Goal: Transaction & Acquisition: Purchase product/service

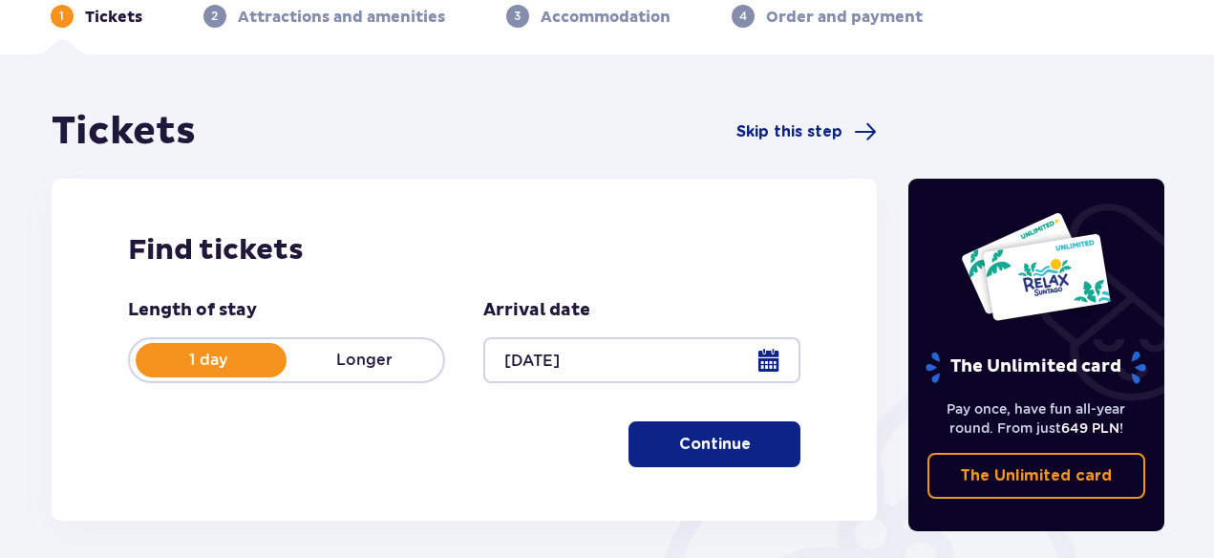
scroll to position [259, 0]
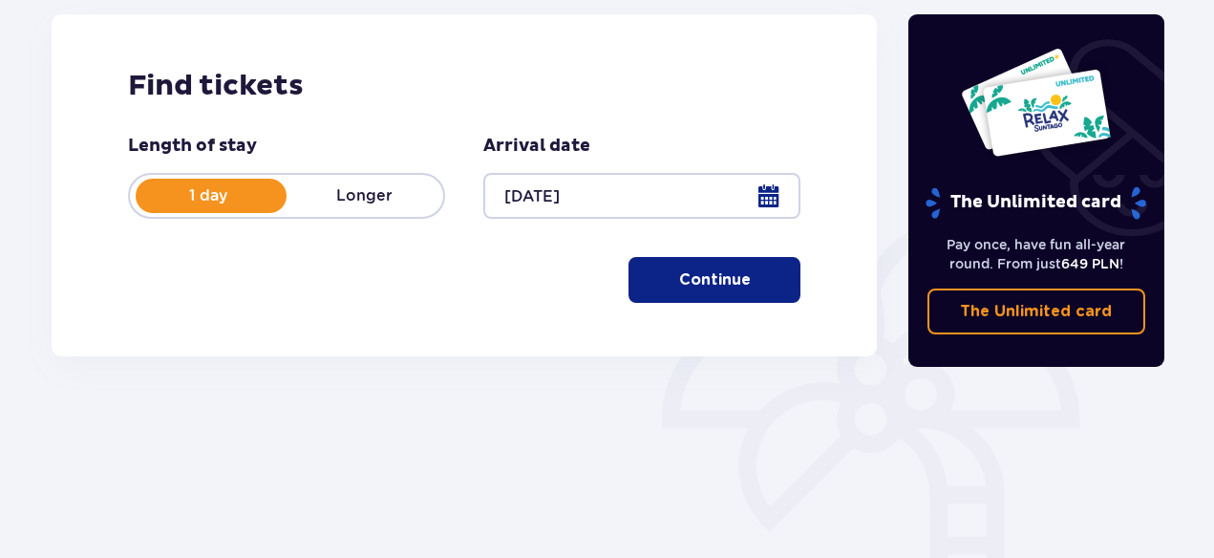
click at [740, 285] on button "Continue" at bounding box center [715, 280] width 172 height 46
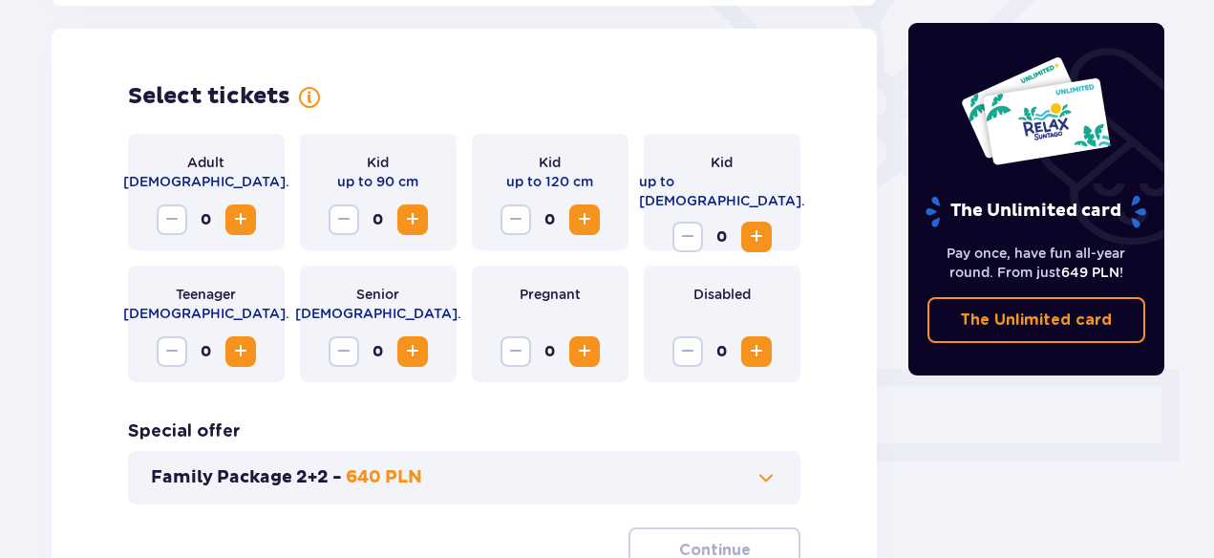
scroll to position [531, 0]
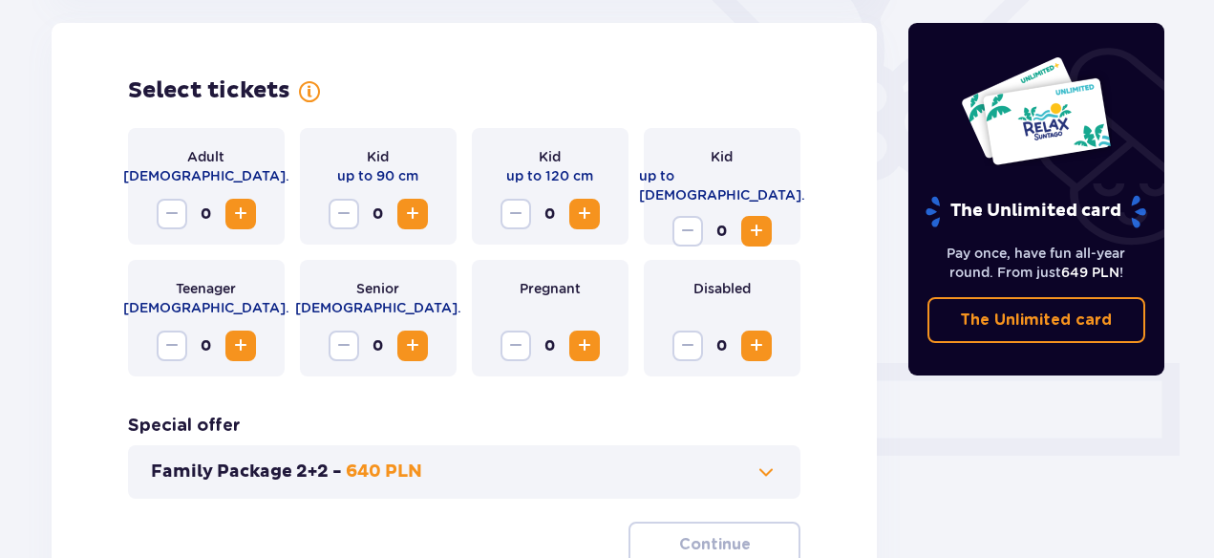
click at [247, 214] on span "Increase" at bounding box center [240, 214] width 23 height 23
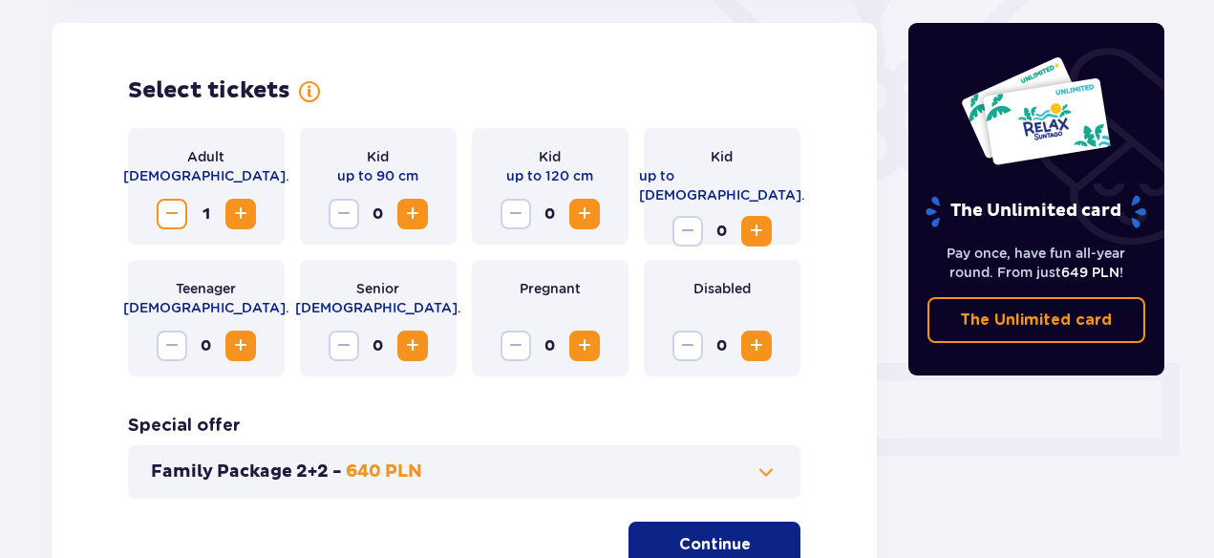
click at [247, 214] on span "Increase" at bounding box center [240, 214] width 23 height 23
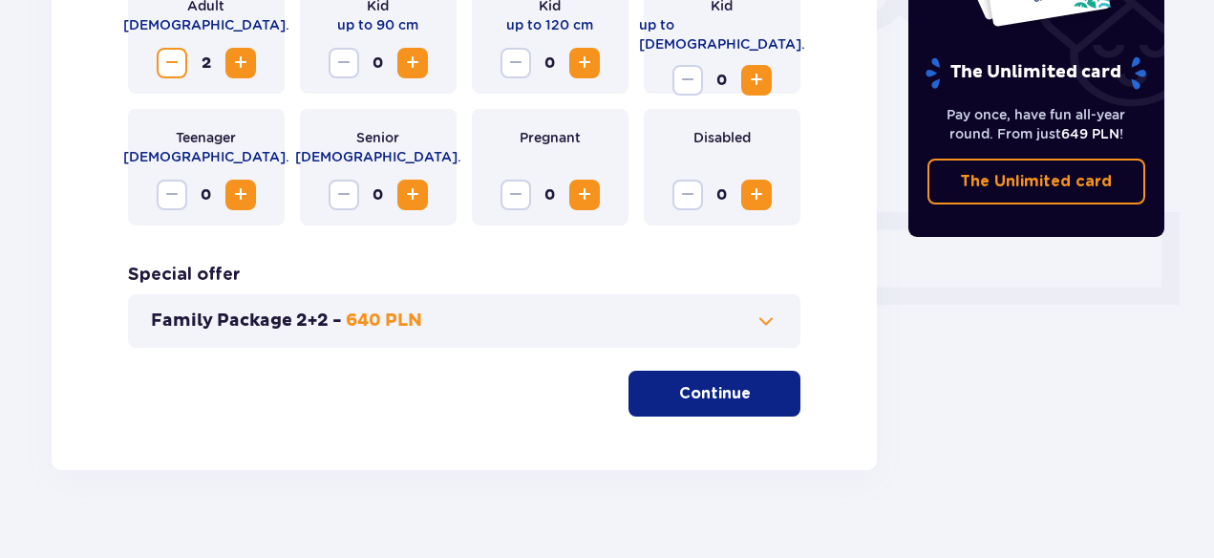
scroll to position [709, 0]
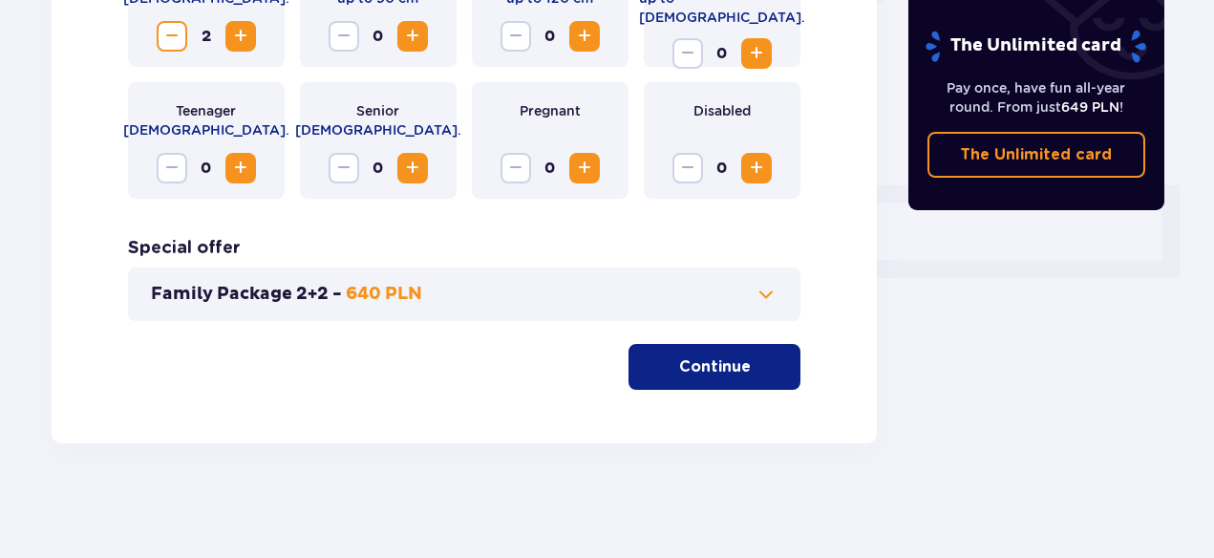
click at [706, 372] on p "Continue" at bounding box center [715, 366] width 72 height 21
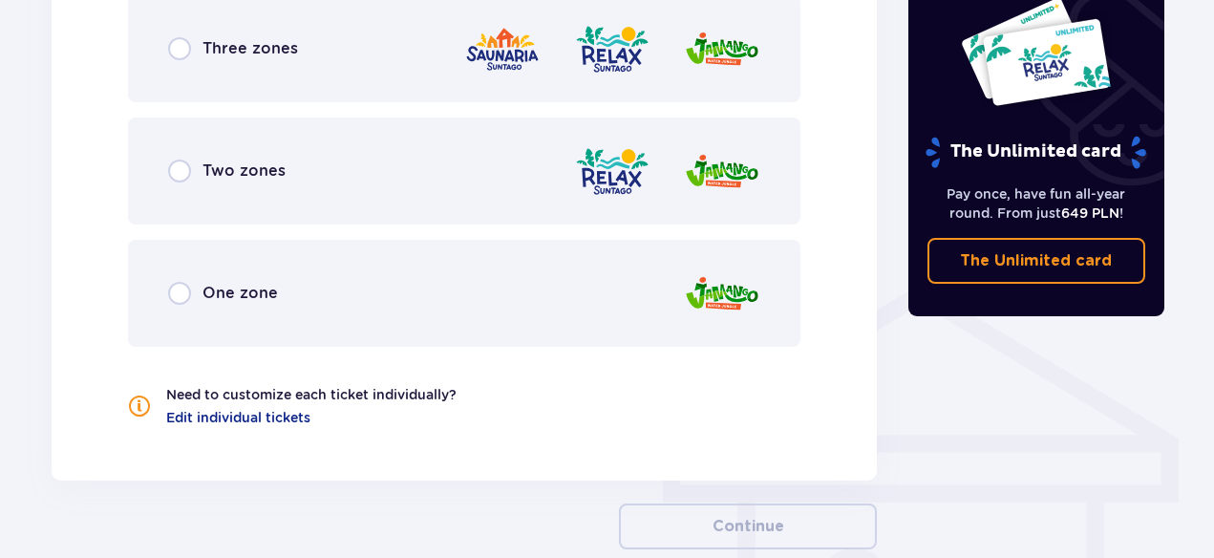
scroll to position [1317, 0]
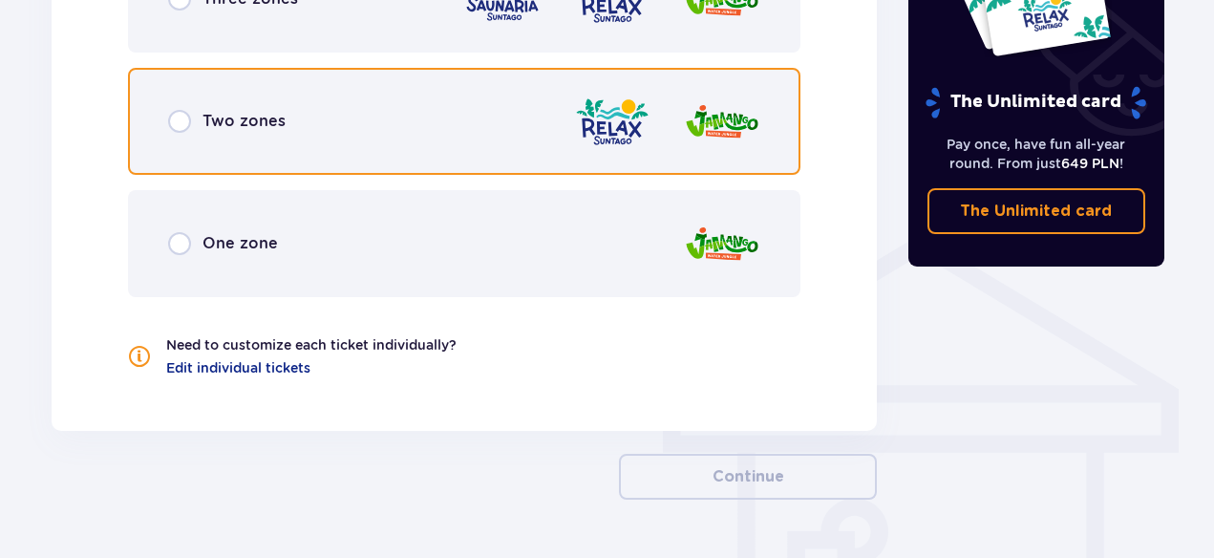
click at [182, 124] on input "radio" at bounding box center [179, 121] width 23 height 23
radio input "true"
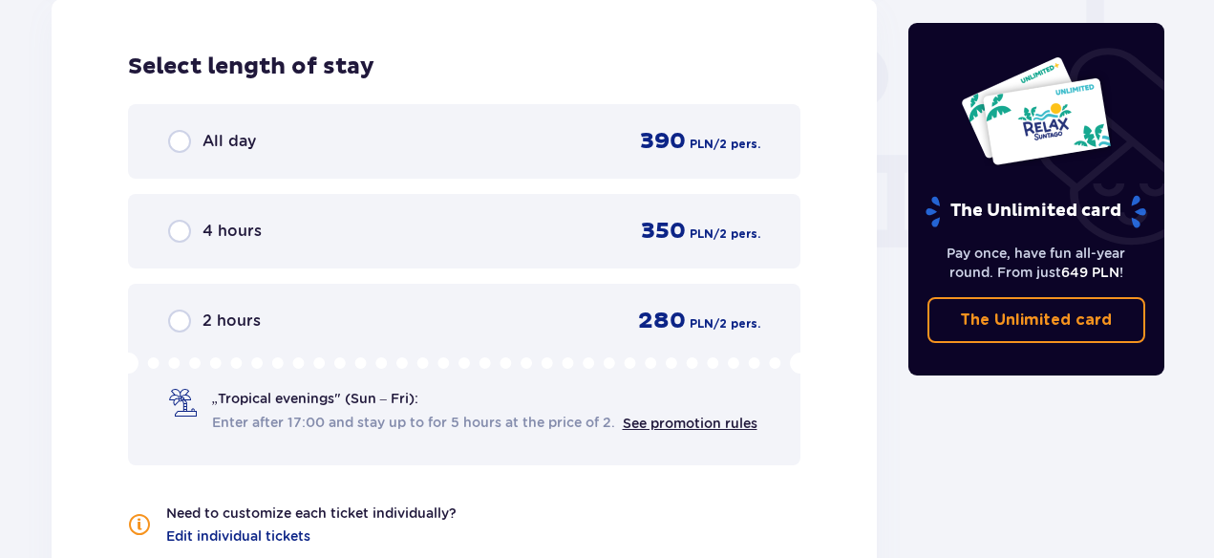
scroll to position [1749, 0]
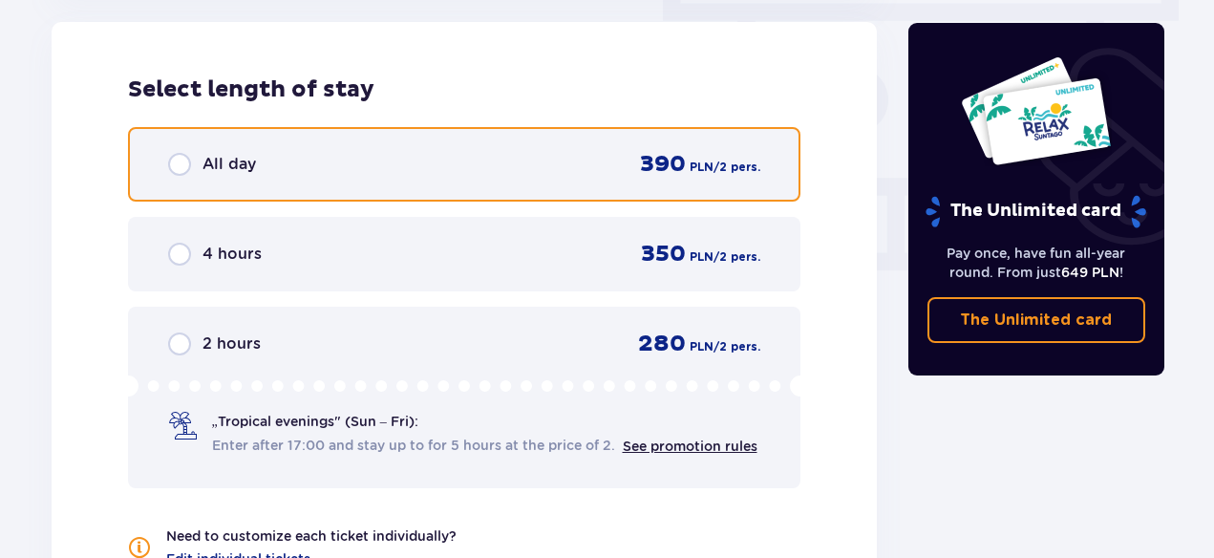
click at [178, 167] on input "radio" at bounding box center [179, 164] width 23 height 23
radio input "true"
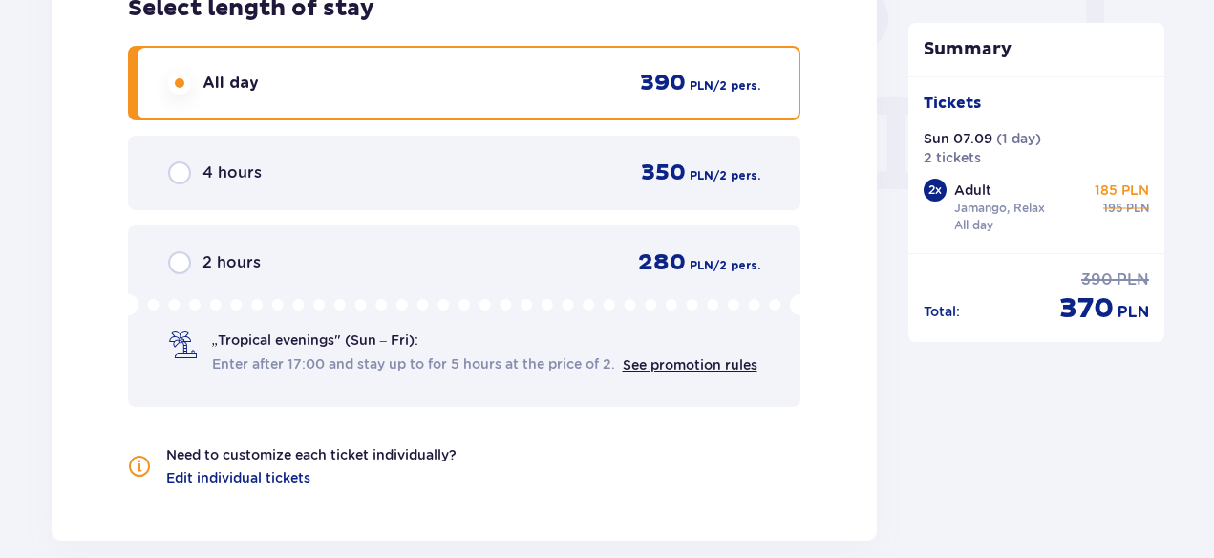
scroll to position [1829, 0]
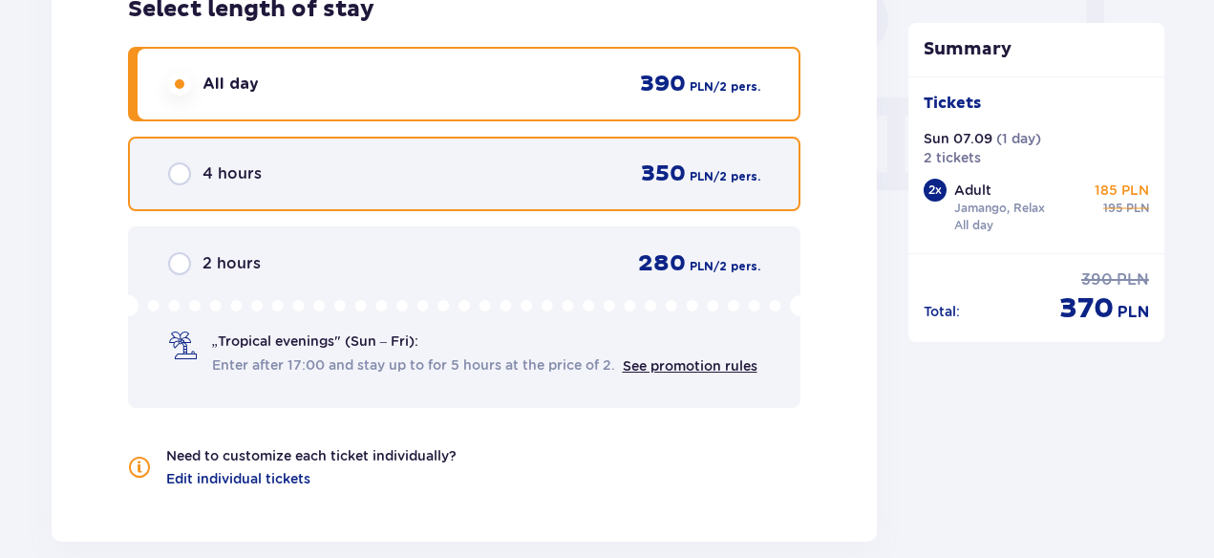
click at [177, 174] on input "radio" at bounding box center [179, 173] width 23 height 23
radio input "true"
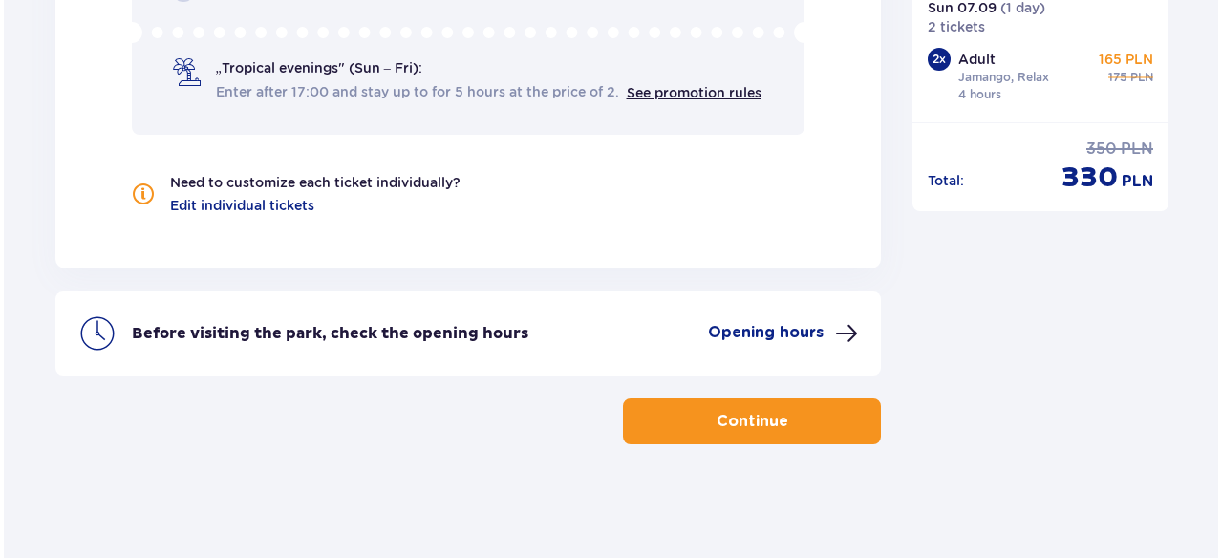
scroll to position [2103, 0]
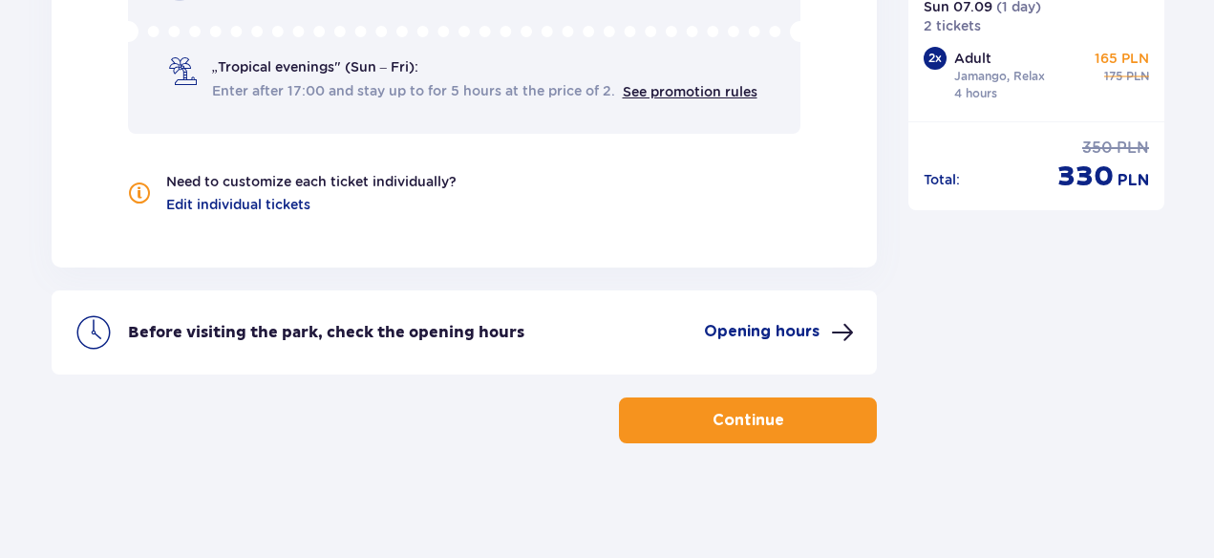
click at [846, 333] on span at bounding box center [842, 332] width 23 height 23
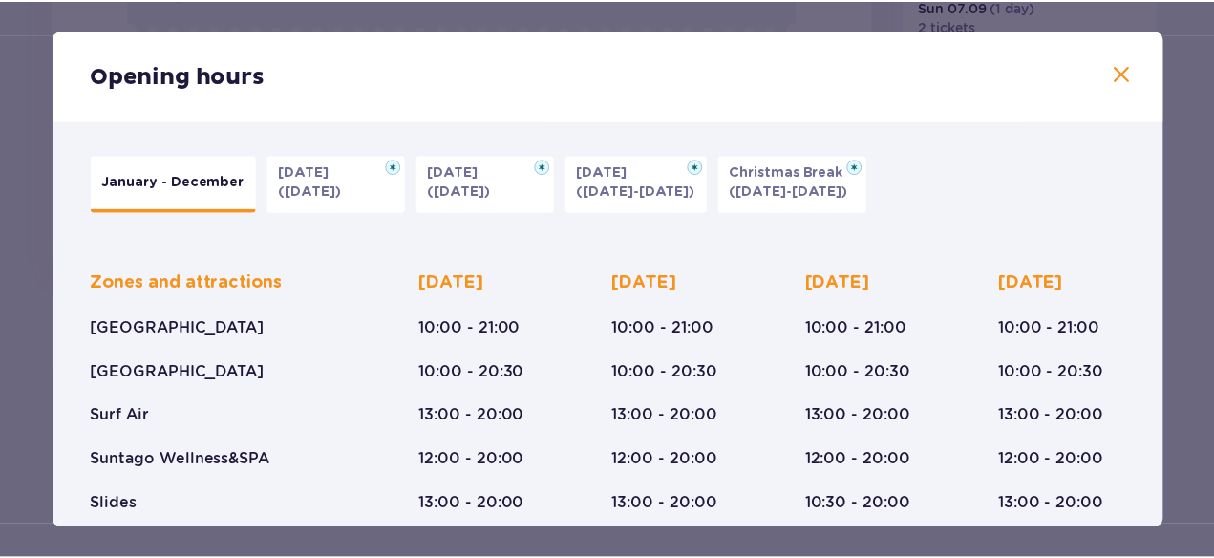
scroll to position [2, 0]
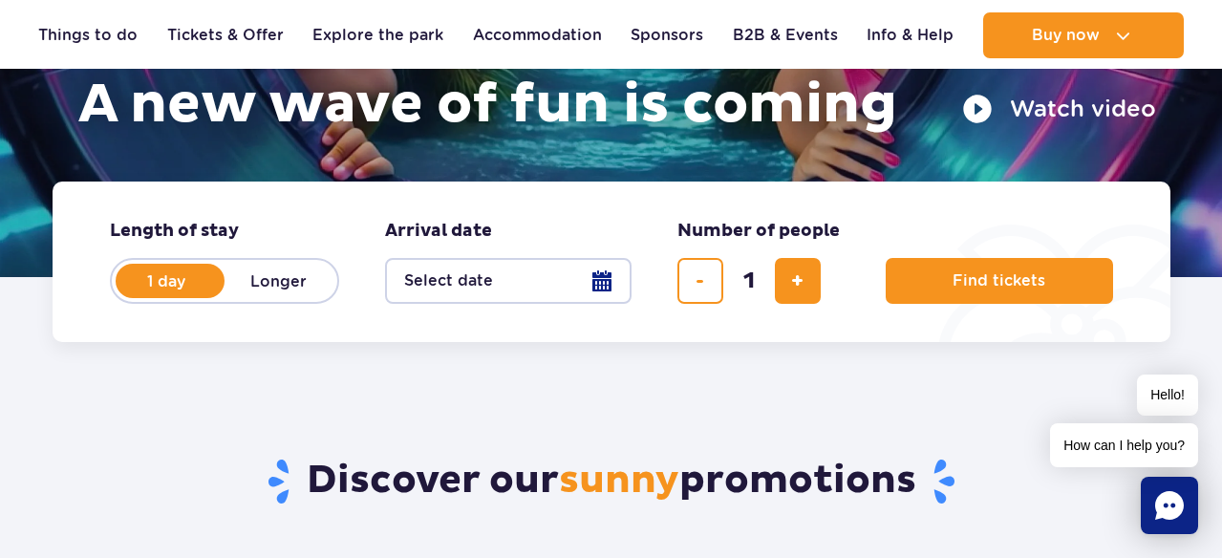
scroll to position [328, 0]
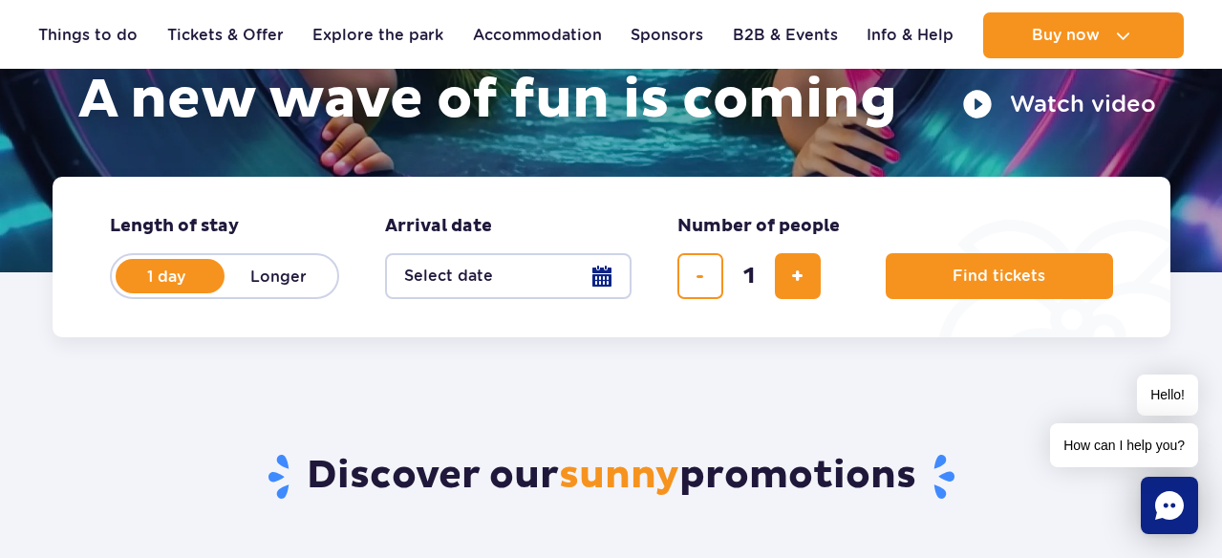
click at [610, 277] on button "Select date" at bounding box center [508, 276] width 246 height 46
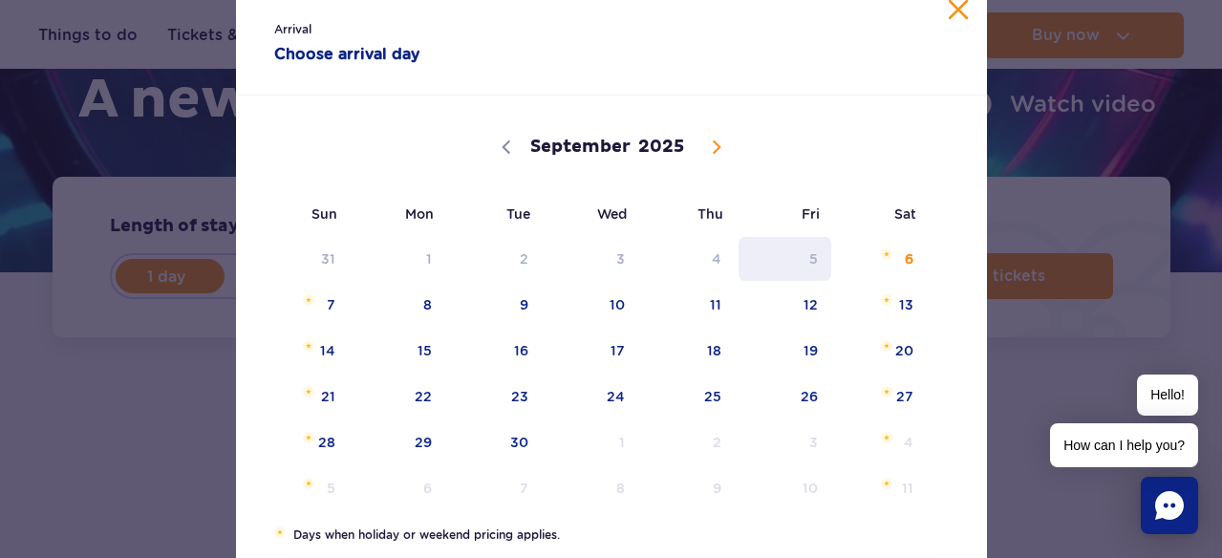
scroll to position [68, 0]
click at [330, 306] on span "7" at bounding box center [303, 304] width 96 height 44
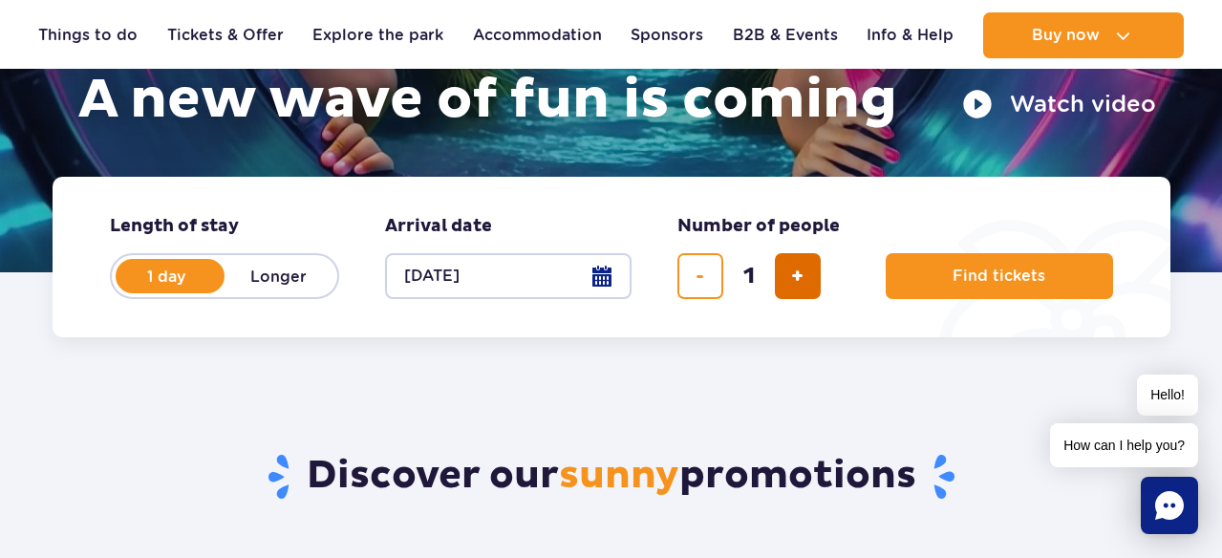
click at [793, 276] on span "add ticket" at bounding box center [797, 276] width 12 height 0
type input "2"
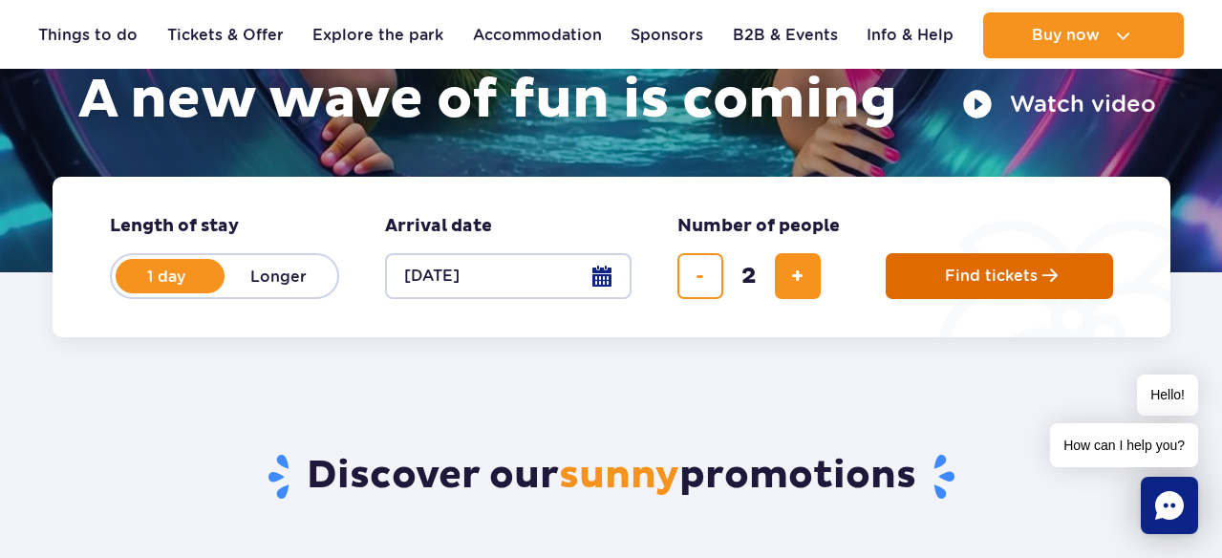
click at [989, 285] on span "Find tickets" at bounding box center [991, 275] width 93 height 17
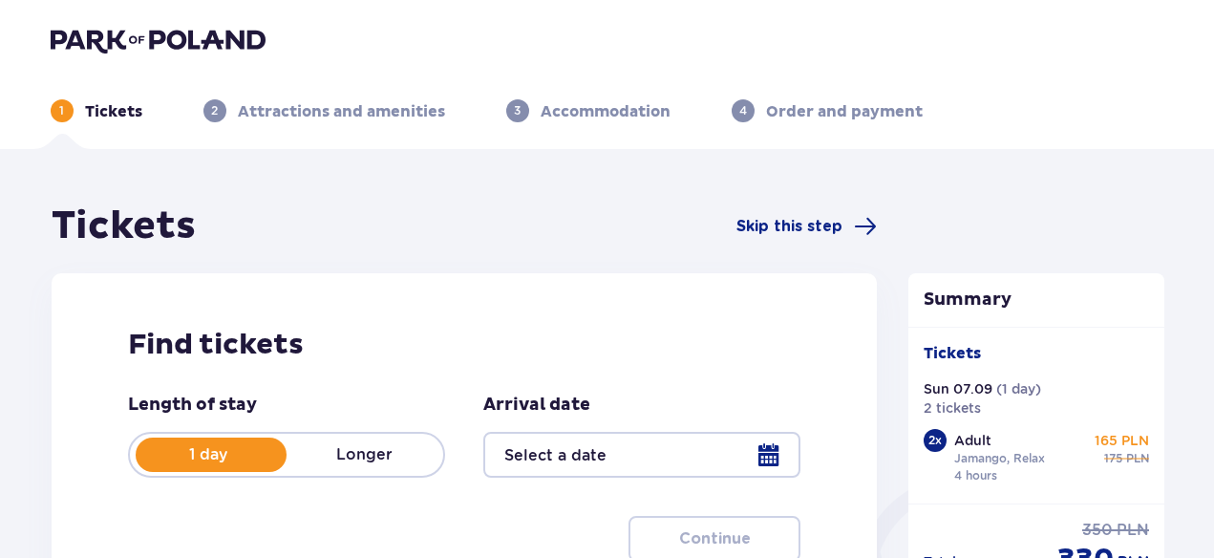
type input "[DATE]"
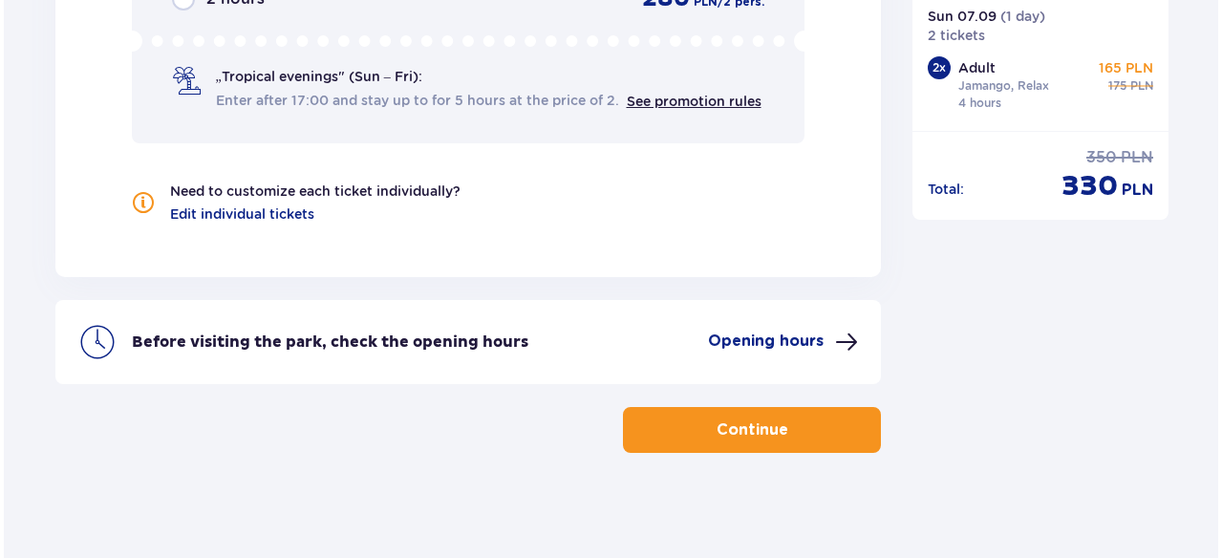
scroll to position [2103, 0]
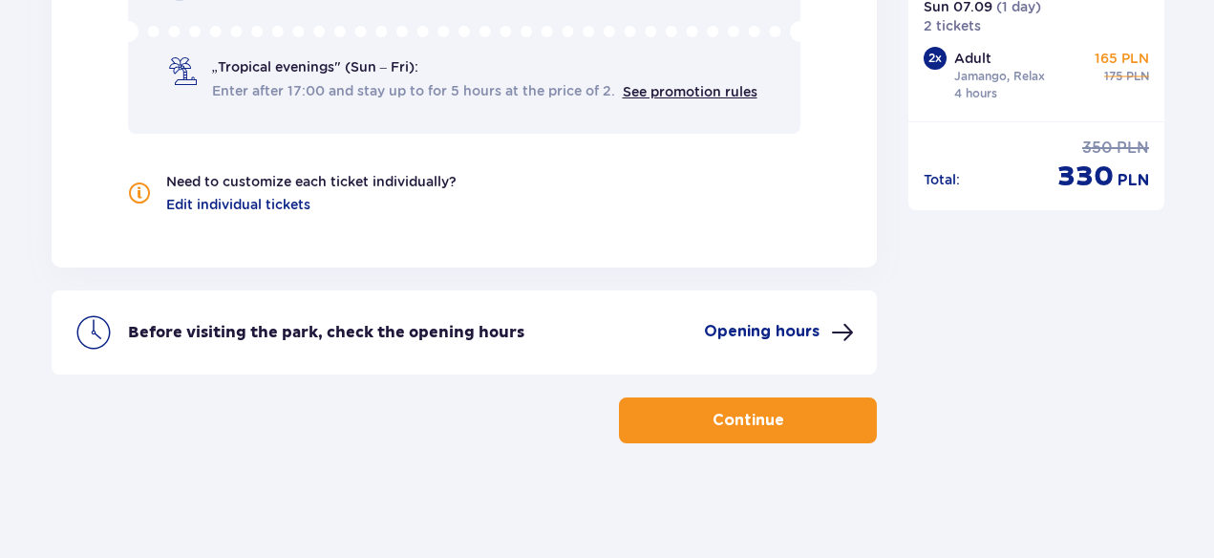
click at [842, 335] on span at bounding box center [842, 332] width 23 height 23
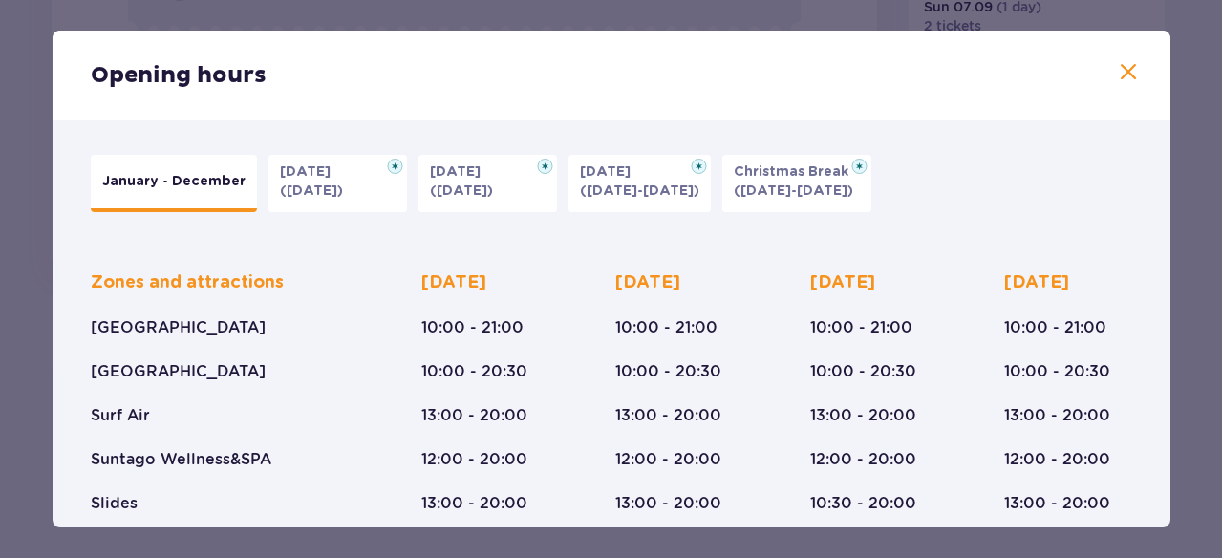
scroll to position [1, 0]
drag, startPoint x: 991, startPoint y: 412, endPoint x: 1066, endPoint y: 411, distance: 74.5
click at [1066, 411] on div "Zones and attractions Suntago Water Park Crocodile Island Surf Air Suntago Well…" at bounding box center [611, 398] width 1041 height 317
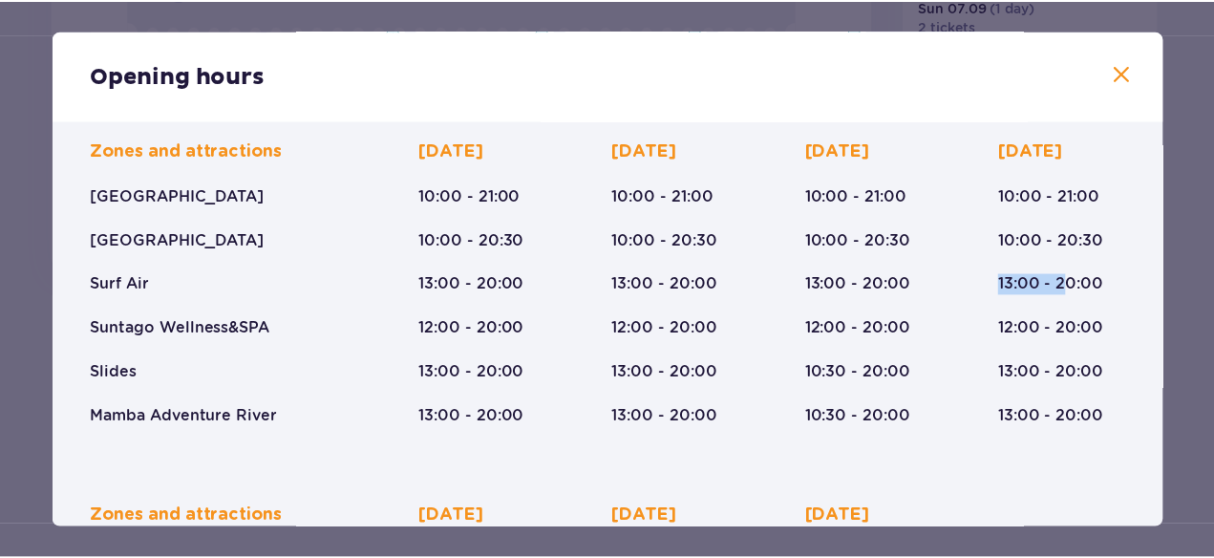
scroll to position [0, 0]
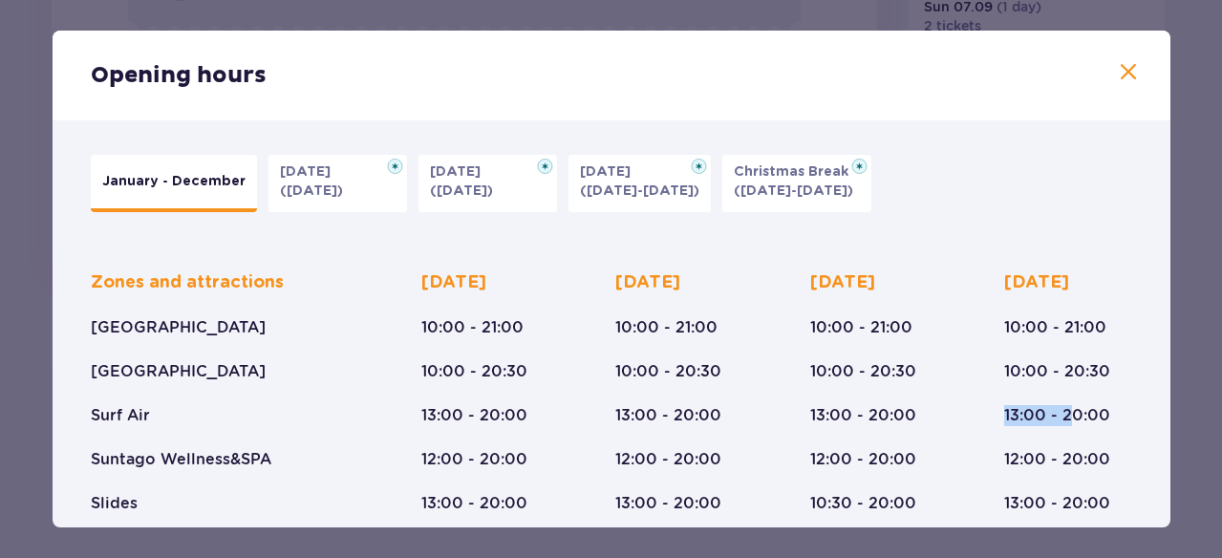
click at [1128, 72] on span at bounding box center [1128, 72] width 23 height 23
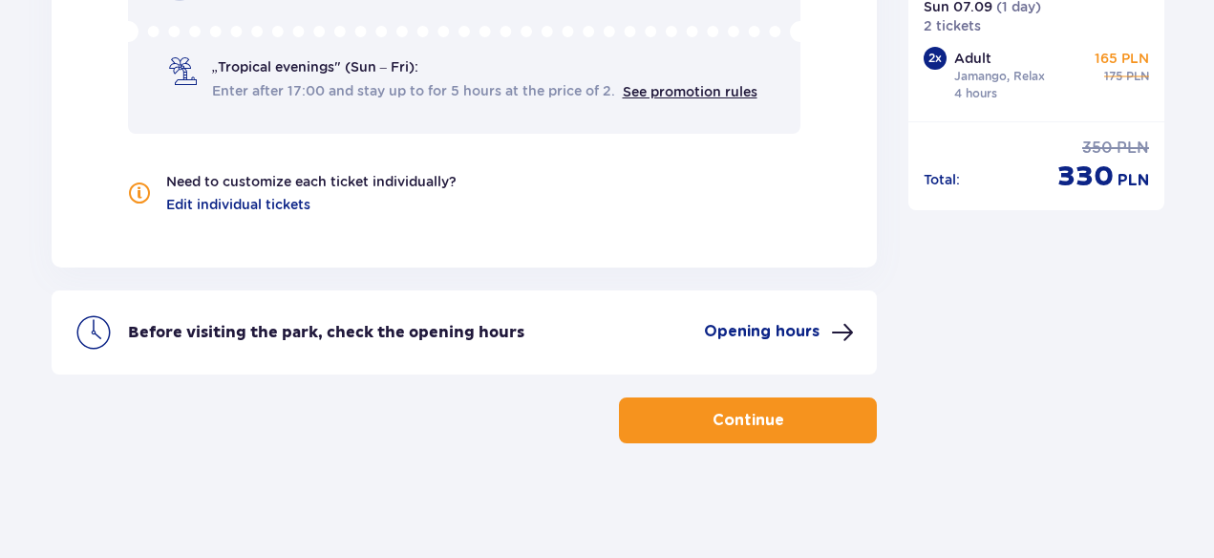
click at [756, 425] on p "Continue" at bounding box center [749, 420] width 72 height 21
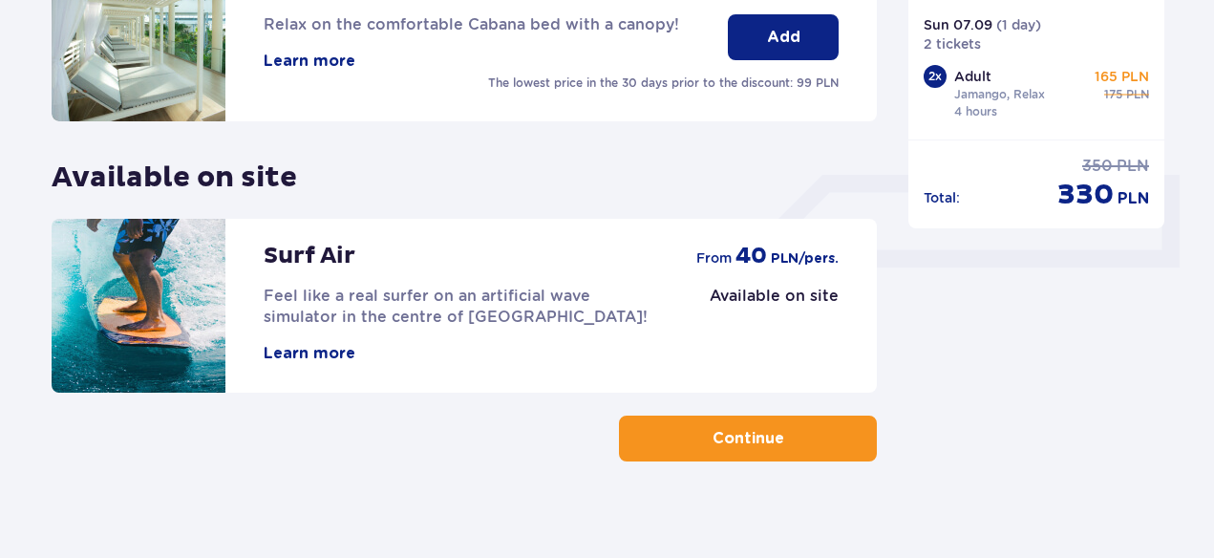
scroll to position [737, 0]
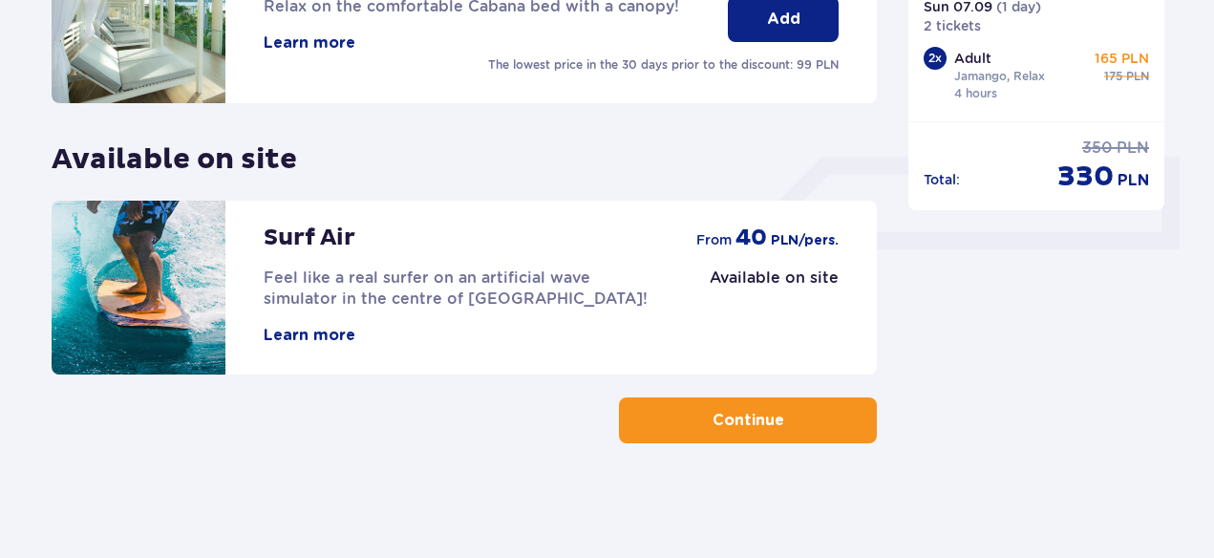
click at [756, 425] on p "Continue" at bounding box center [749, 420] width 72 height 21
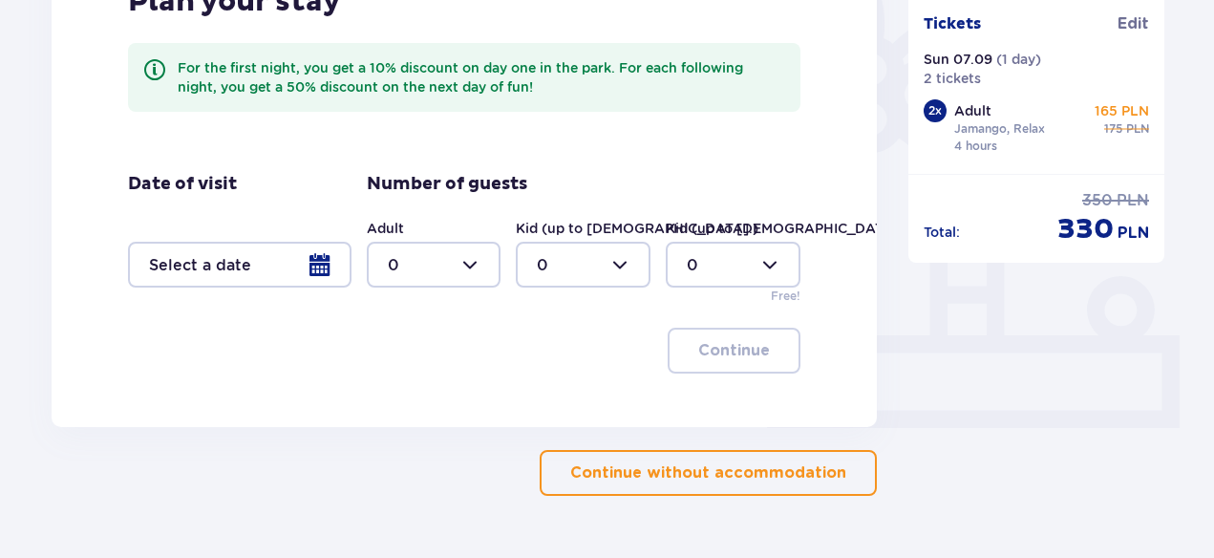
scroll to position [611, 0]
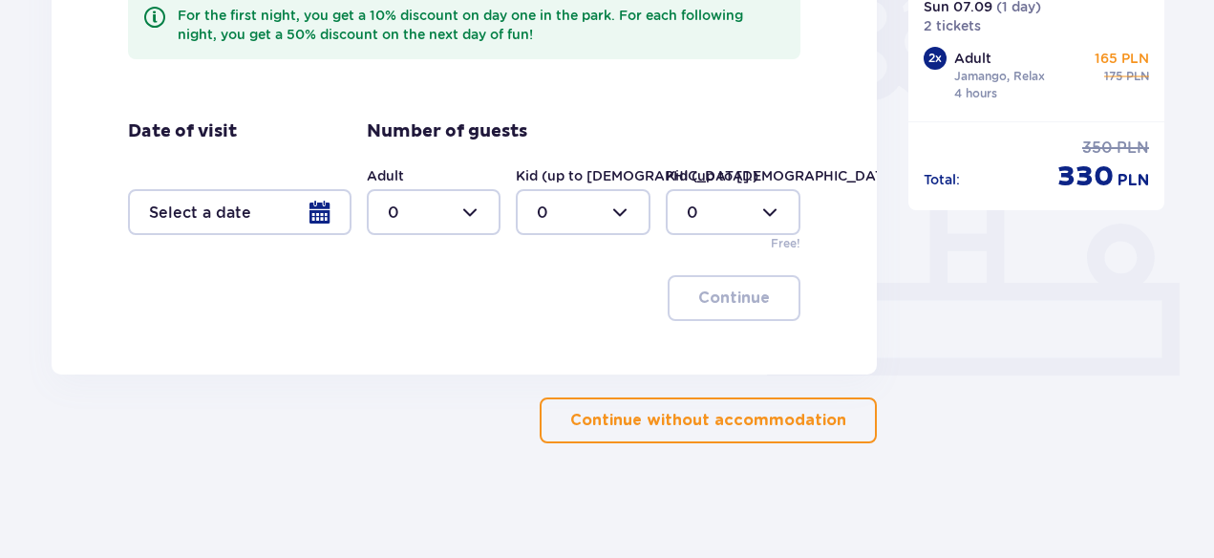
click at [681, 422] on p "Continue without accommodation" at bounding box center [708, 420] width 276 height 21
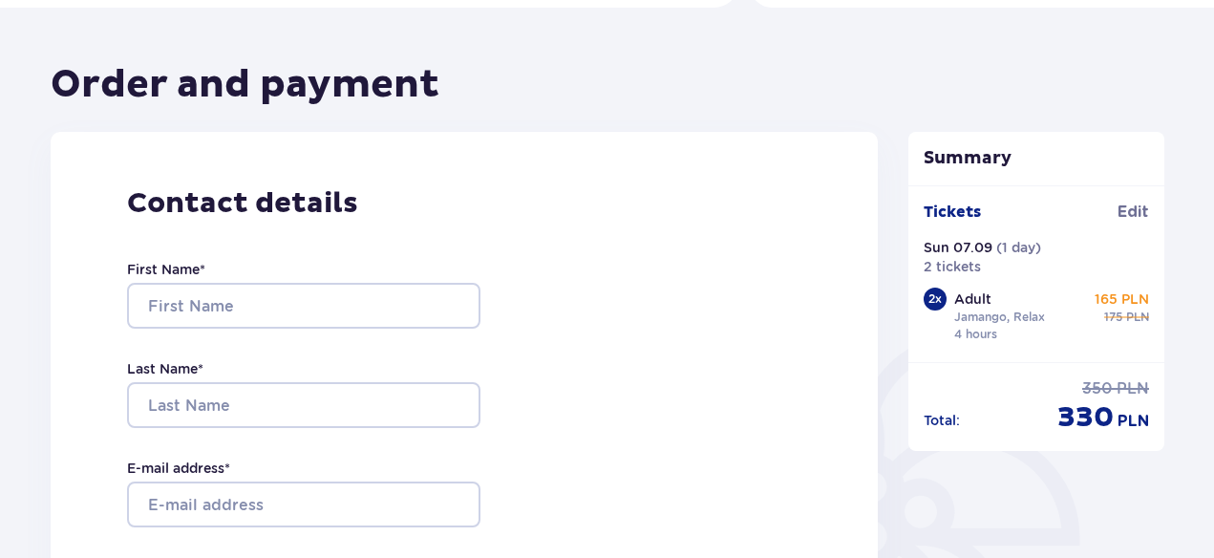
scroll to position [151, 0]
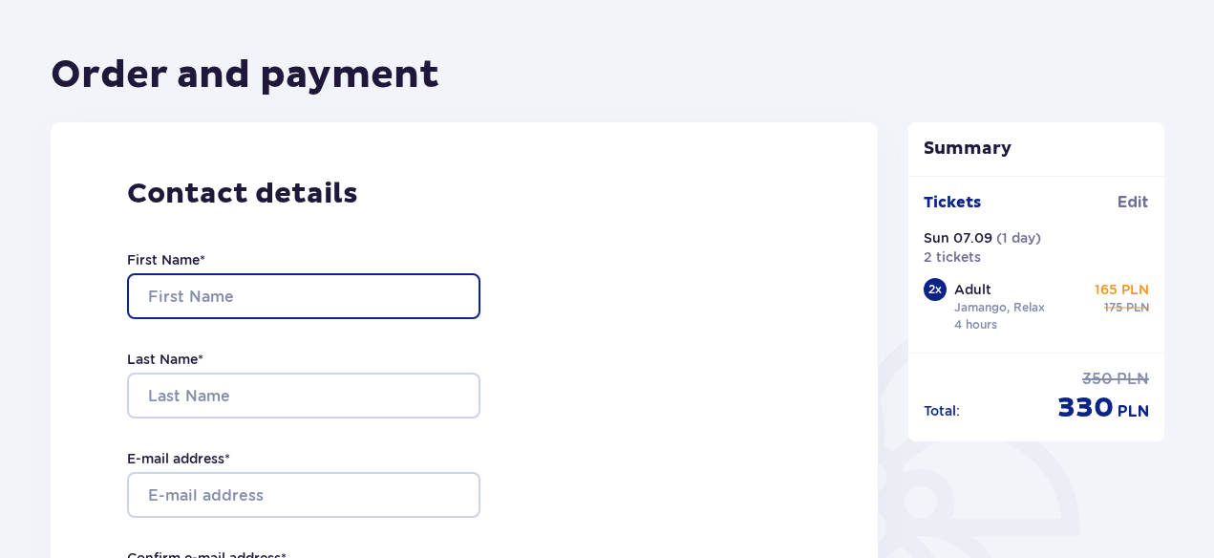
click at [296, 302] on input "First Name *" at bounding box center [303, 296] width 353 height 46
type input "maia"
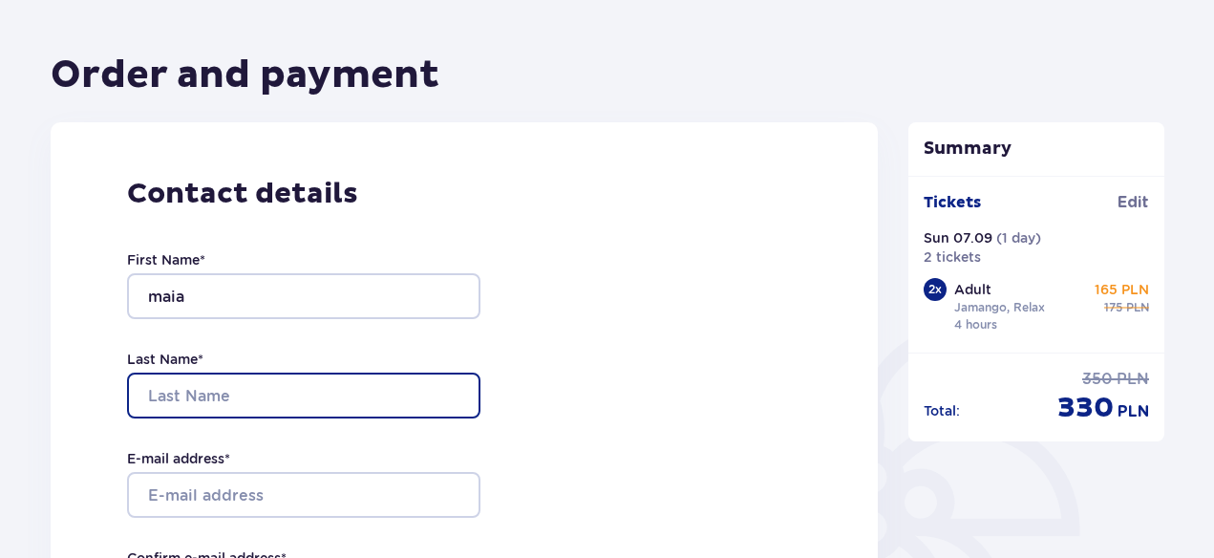
type input "dvaladze"
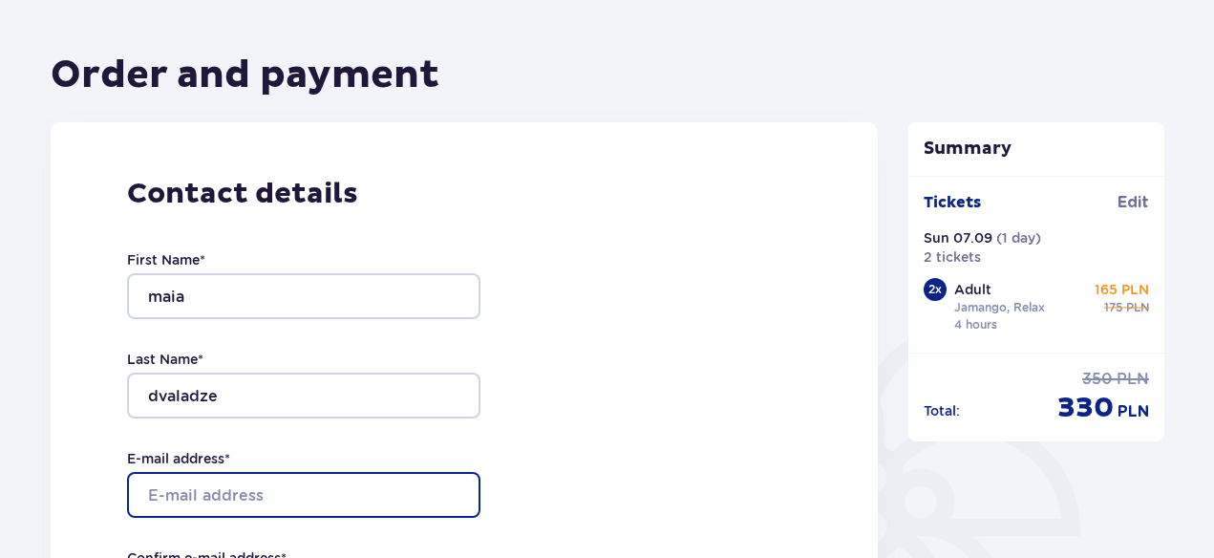
type input "makoako@gmail.com"
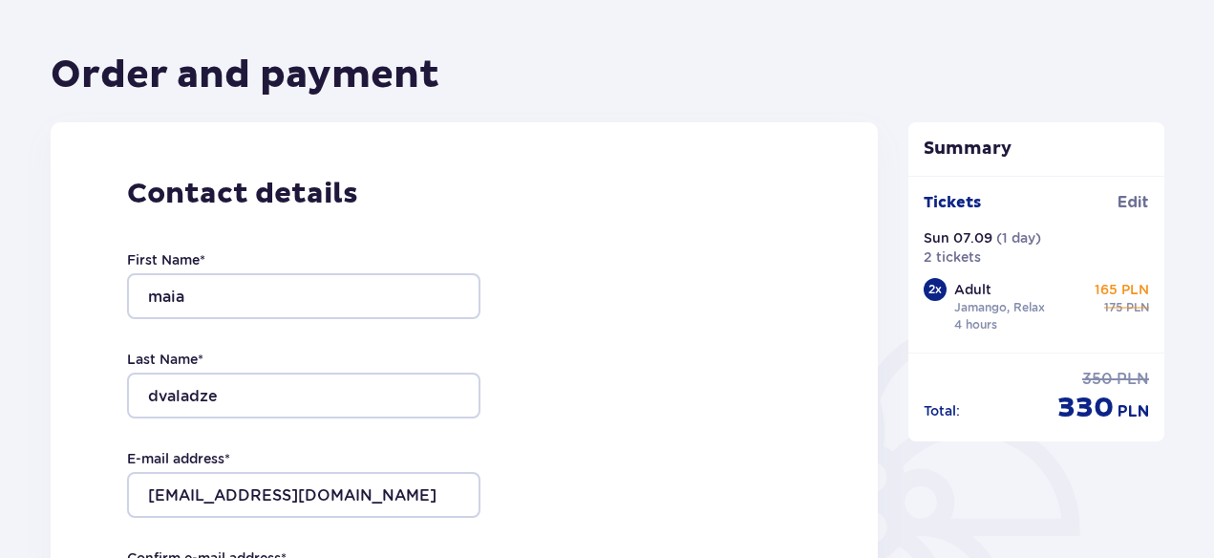
type input "makoako@gmail.com"
type input "797125726"
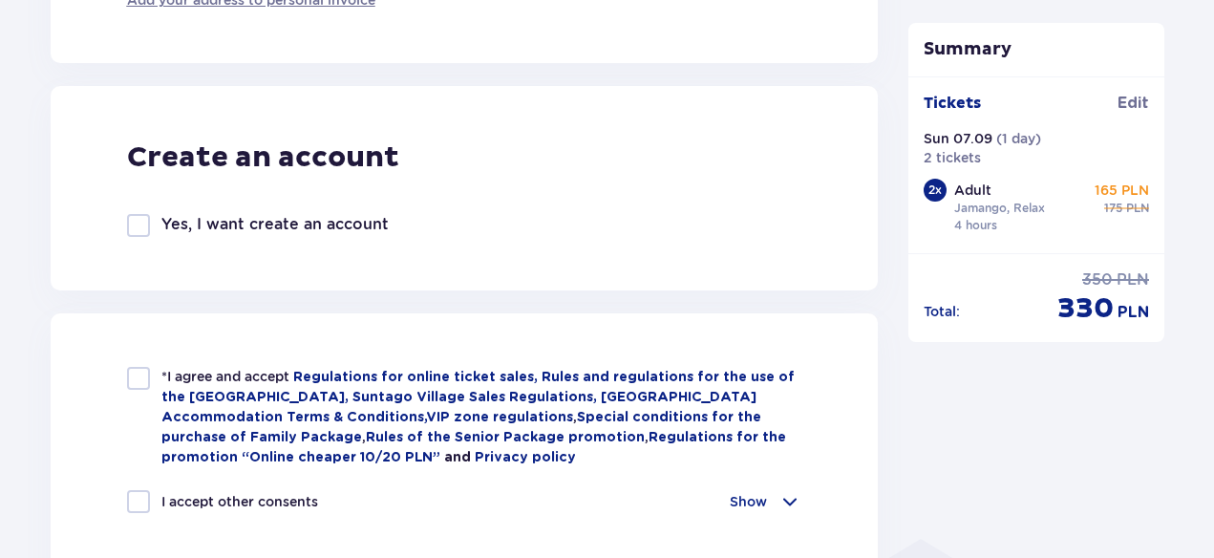
scroll to position [1029, 0]
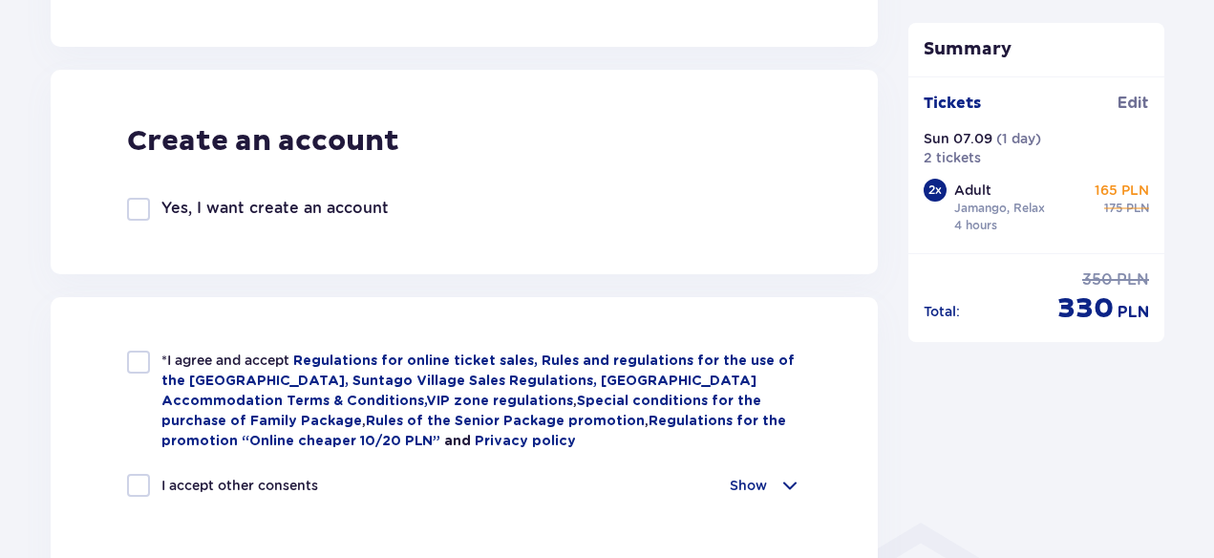
click at [137, 361] on div at bounding box center [138, 362] width 23 height 23
checkbox input "true"
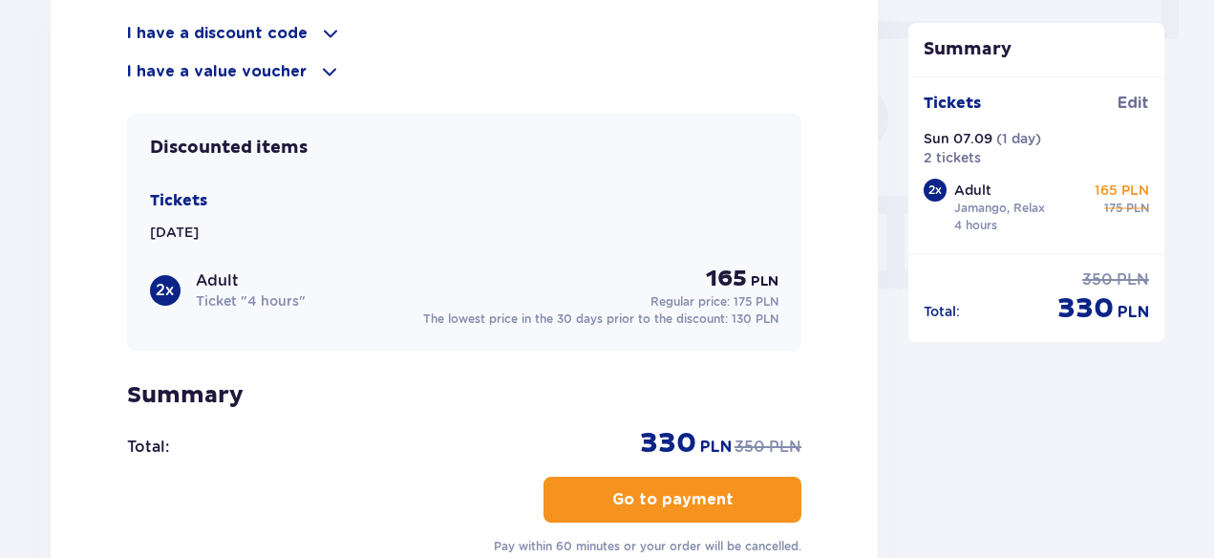
scroll to position [1729, 0]
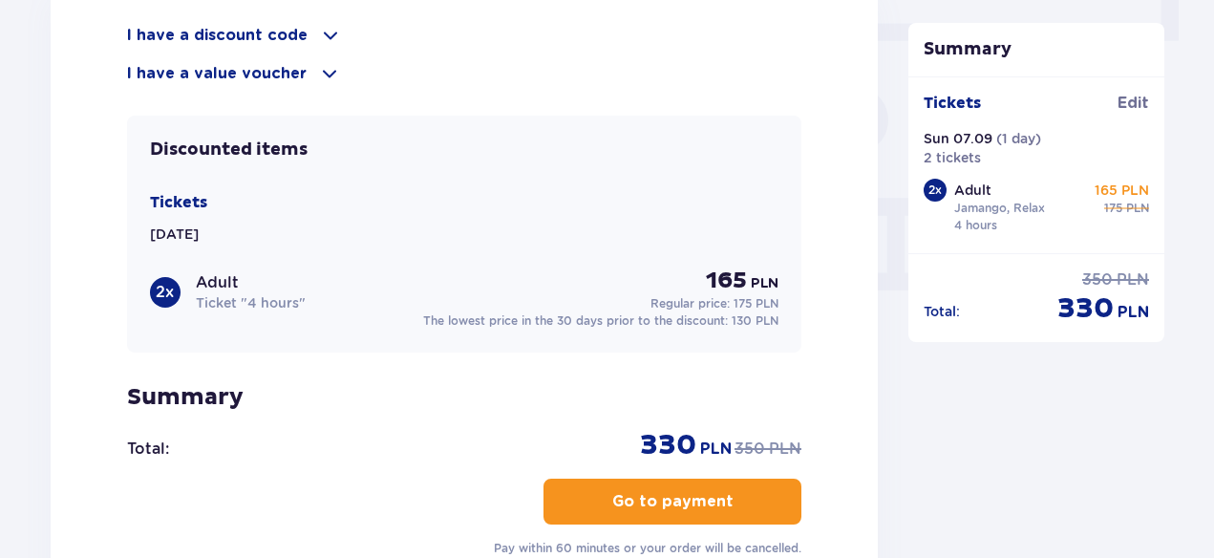
click at [714, 504] on p "Go to payment" at bounding box center [672, 501] width 121 height 21
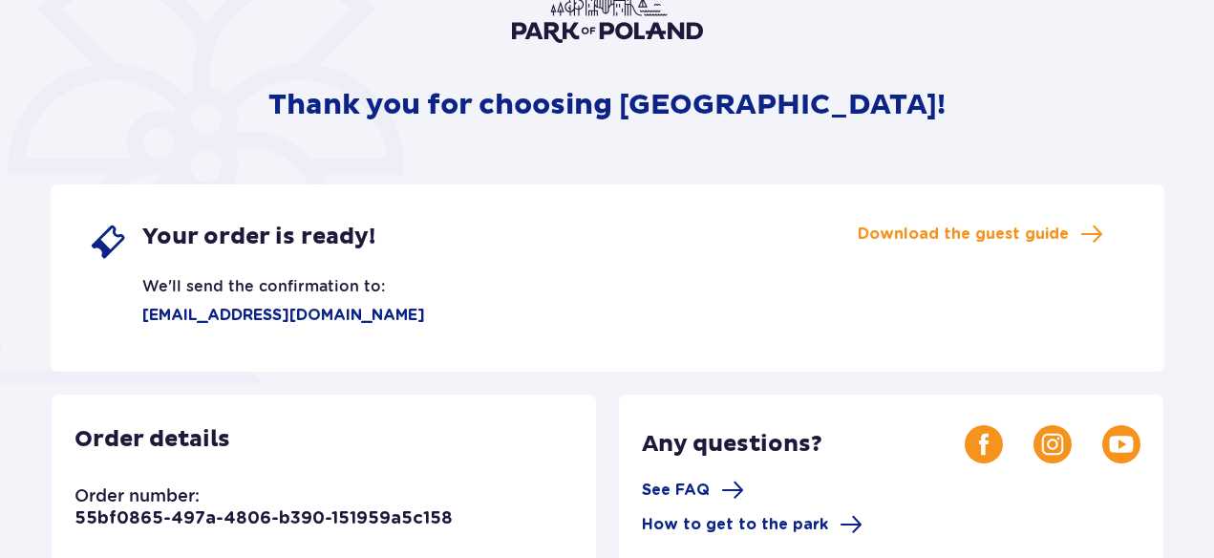
scroll to position [178, 0]
